Goal: Task Accomplishment & Management: Use online tool/utility

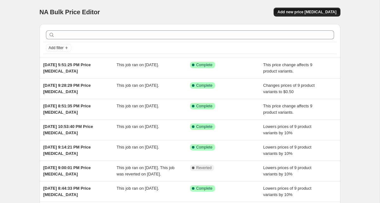
click at [298, 12] on span "Add new price change job" at bounding box center [306, 11] width 59 height 5
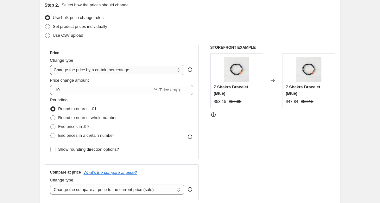
scroll to position [72, 0]
click at [125, 72] on select "Change the price to a certain amount Change the price by a certain amount Chang…" at bounding box center [117, 70] width 134 height 10
select select "no_change"
click at [50, 65] on select "Change the price to a certain amount Change the price by a certain amount Chang…" at bounding box center [117, 70] width 134 height 10
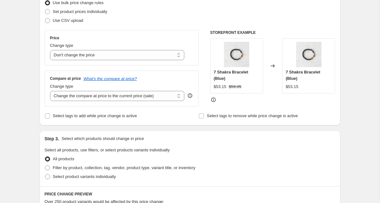
scroll to position [89, 0]
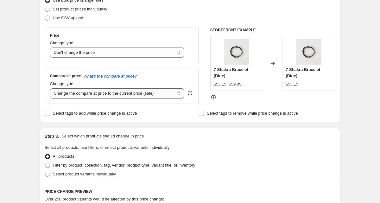
click at [79, 95] on select "Change the compare at price to the current price (sale) Change the compare at p…" at bounding box center [117, 93] width 134 height 10
click at [50, 88] on select "Change the compare at price to the current price (sale) Change the compare at p…" at bounding box center [117, 93] width 134 height 10
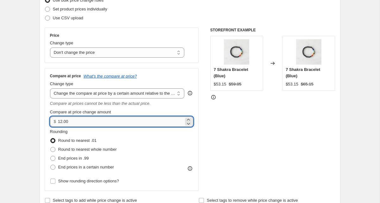
click at [82, 121] on input "12.00" at bounding box center [121, 121] width 126 height 10
click at [124, 93] on select "Change the compare at price to the current price (sale) Change the compare at p…" at bounding box center [117, 93] width 134 height 10
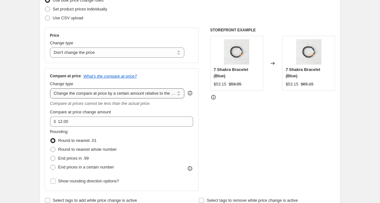
select select "pp"
click at [50, 88] on select "Change the compare at price to the current price (sale) Change the compare at p…" at bounding box center [117, 93] width 134 height 10
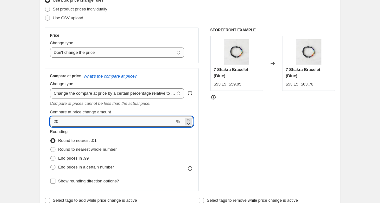
click at [75, 123] on input "20" at bounding box center [112, 121] width 125 height 10
drag, startPoint x: 70, startPoint y: 122, endPoint x: 41, endPoint y: 121, distance: 28.2
click at [41, 121] on div "Step 2. Select how the prices should change Use bulk price change rules Set pro…" at bounding box center [190, 94] width 301 height 230
type input "150"
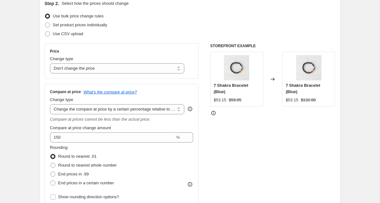
scroll to position [73, 0]
